Goal: Task Accomplishment & Management: Complete application form

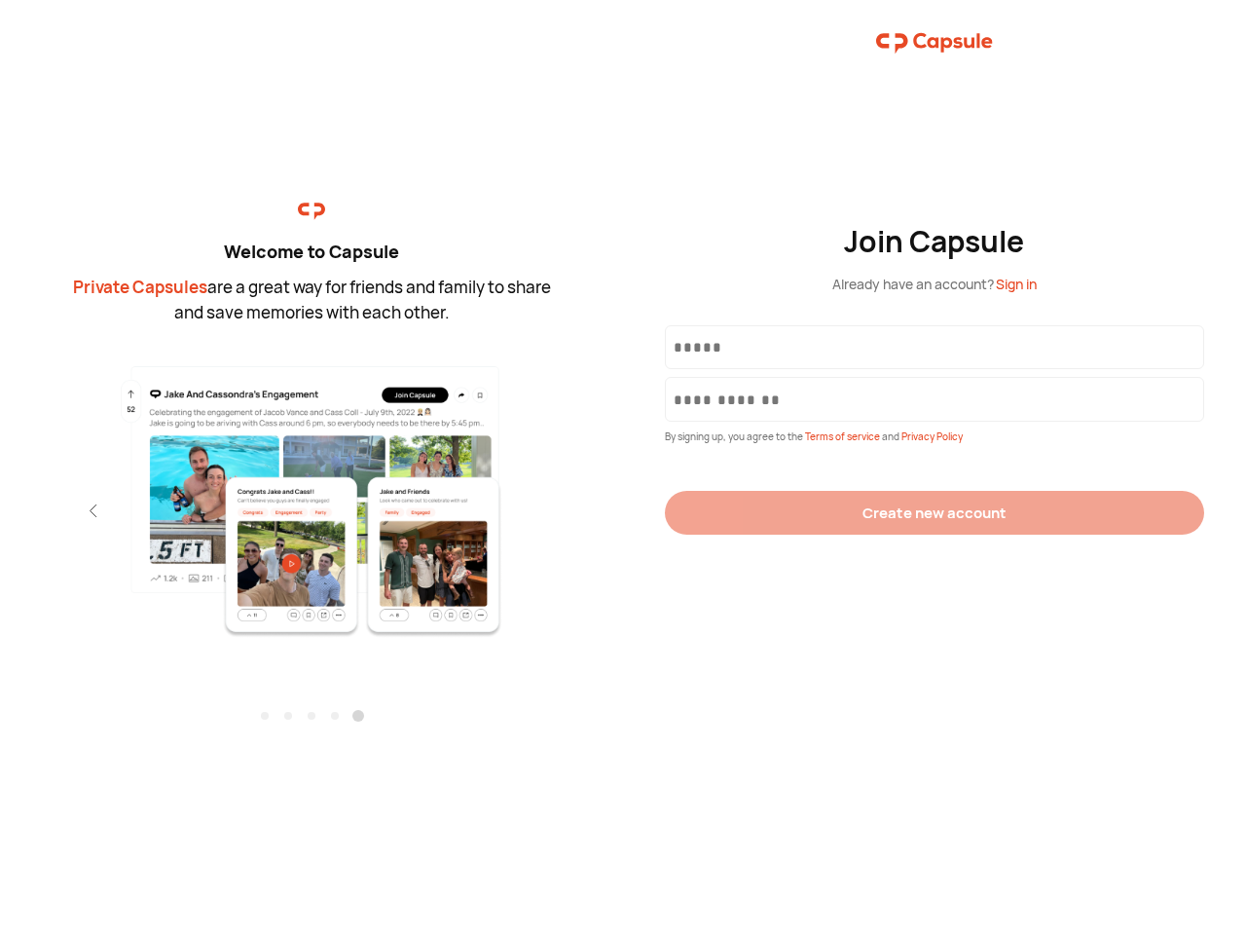
click at [623, 467] on div "Join Capsule Already have an account? Sign in By signing up, you agree to the T…" at bounding box center [934, 467] width 623 height 935
click at [312, 494] on img at bounding box center [312, 500] width 426 height 275
click at [0, 510] on div "Welcome to Capsule Private Capsules are a great way for friends and family to s…" at bounding box center [311, 467] width 623 height 935
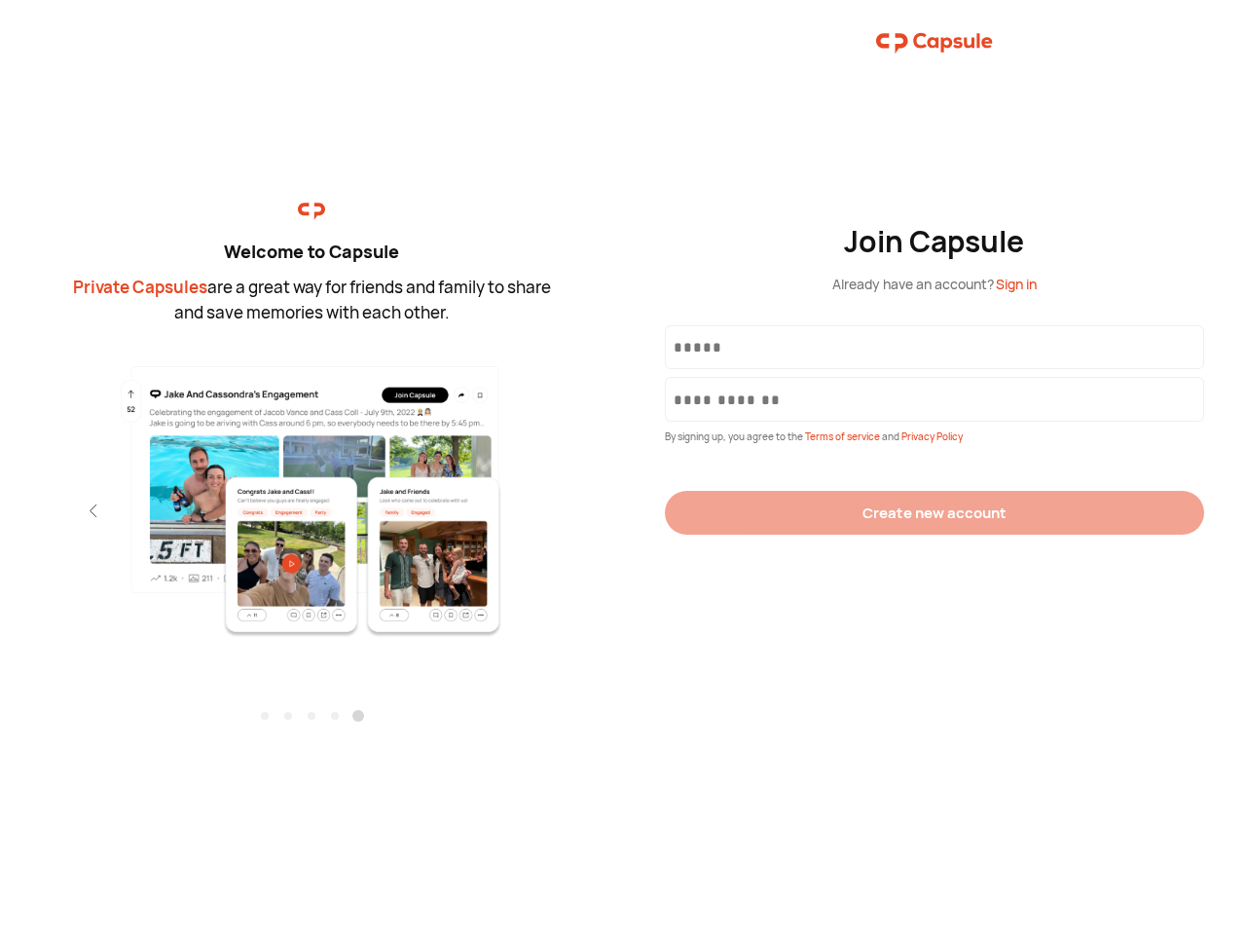
click at [0, 510] on div "Welcome to Capsule Private Capsules are a great way for friends and family to s…" at bounding box center [311, 467] width 623 height 935
click at [58, 510] on div "Welcome to Capsule Private Capsules are a great way for friends and family to s…" at bounding box center [311, 467] width 623 height 935
